Goal: Browse casually: Explore the website without a specific task or goal

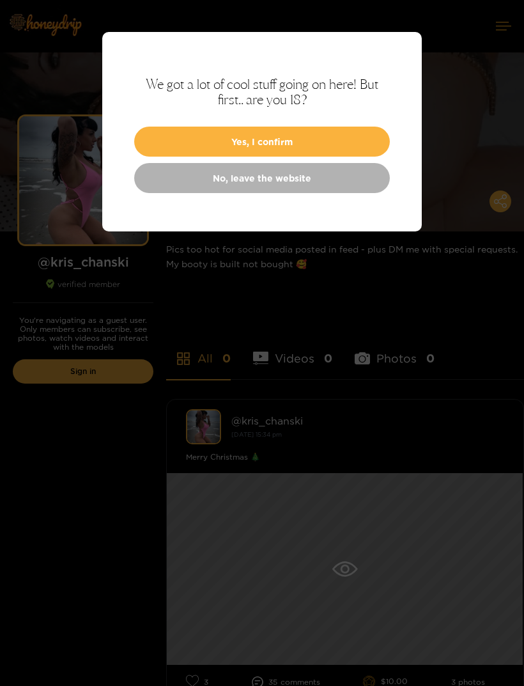
click at [304, 151] on button "Yes, I confirm" at bounding box center [262, 142] width 256 height 30
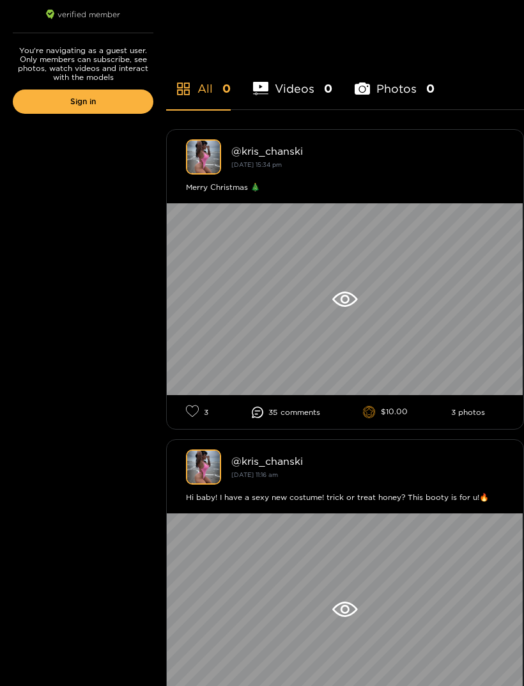
scroll to position [270, 0]
click at [394, 309] on div at bounding box center [345, 299] width 357 height 192
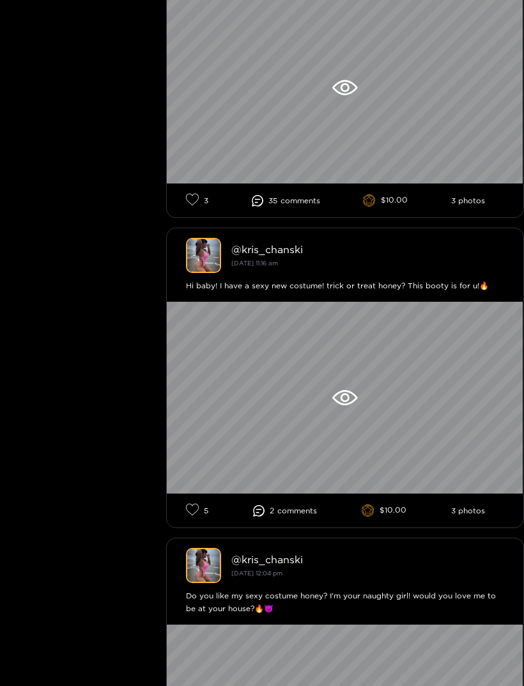
scroll to position [481, 0]
click at [454, 342] on div at bounding box center [345, 398] width 357 height 192
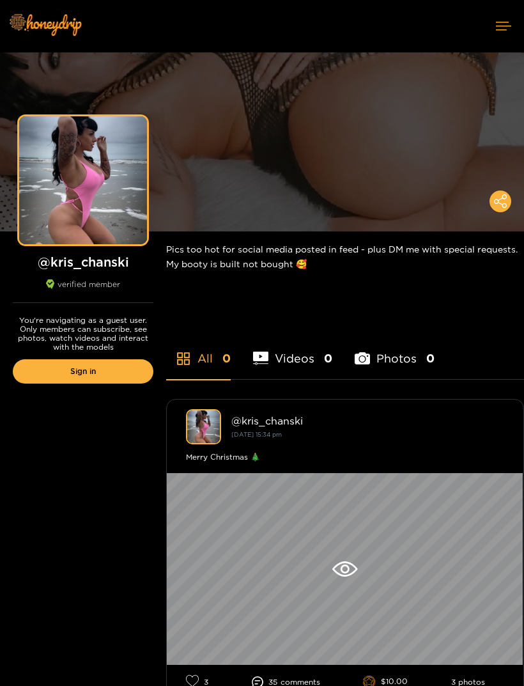
click at [39, 26] on img at bounding box center [44, 24] width 89 height 54
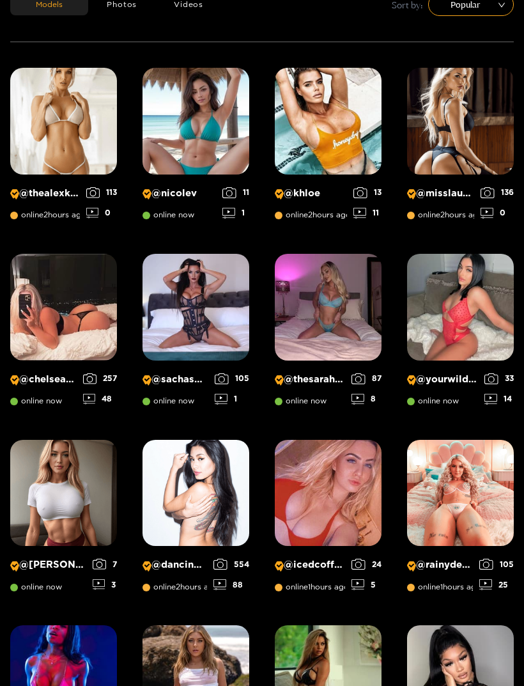
click at [18, 327] on img at bounding box center [63, 307] width 107 height 107
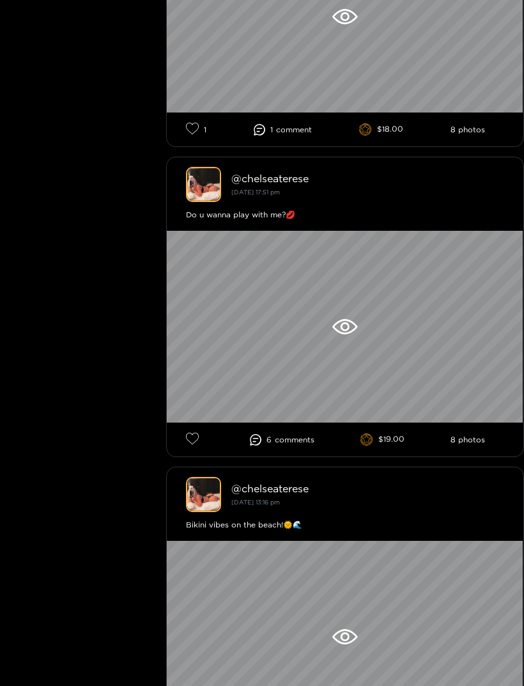
scroll to position [552, 0]
click at [297, 456] on div "6 comment s $19.00 8 photos" at bounding box center [345, 439] width 357 height 34
click at [291, 444] on span "comment s" at bounding box center [295, 439] width 40 height 9
click at [286, 456] on div "6 comment s $19.00 8 photos" at bounding box center [345, 439] width 357 height 34
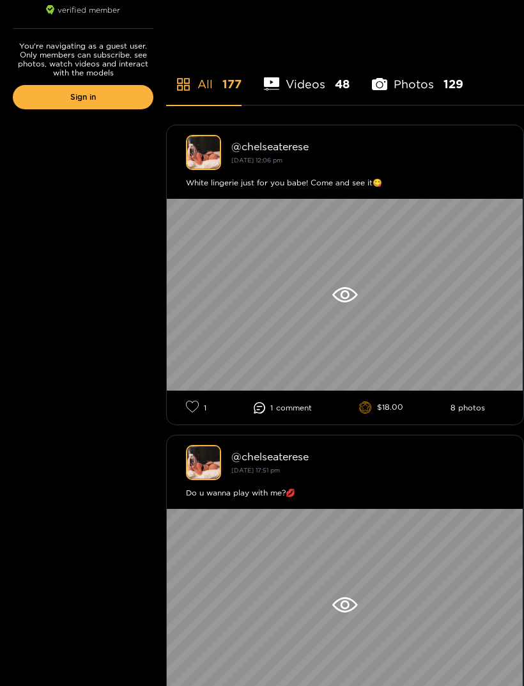
scroll to position [0, 0]
